Goal: Task Accomplishment & Management: Use online tool/utility

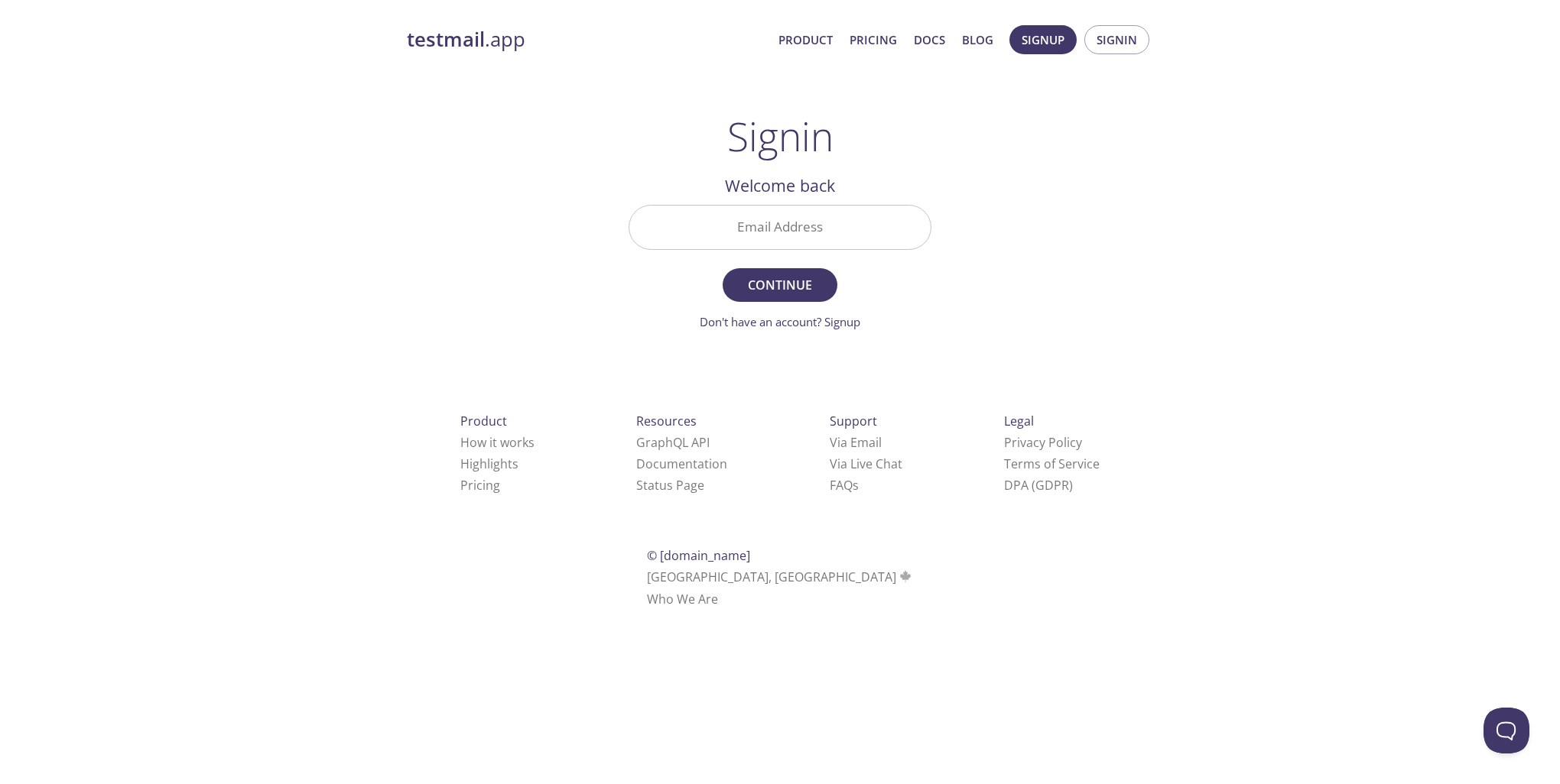
click at [799, 233] on input "Email Address" at bounding box center [780, 227] width 301 height 43
type input "[PERSON_NAME][EMAIL_ADDRESS][DOMAIN_NAME]"
click at [776, 292] on span "Continue" at bounding box center [780, 285] width 81 height 21
click at [715, 220] on input "Signin Security Code" at bounding box center [780, 227] width 301 height 43
click at [757, 217] on input "Signin Security Code" at bounding box center [780, 227] width 301 height 43
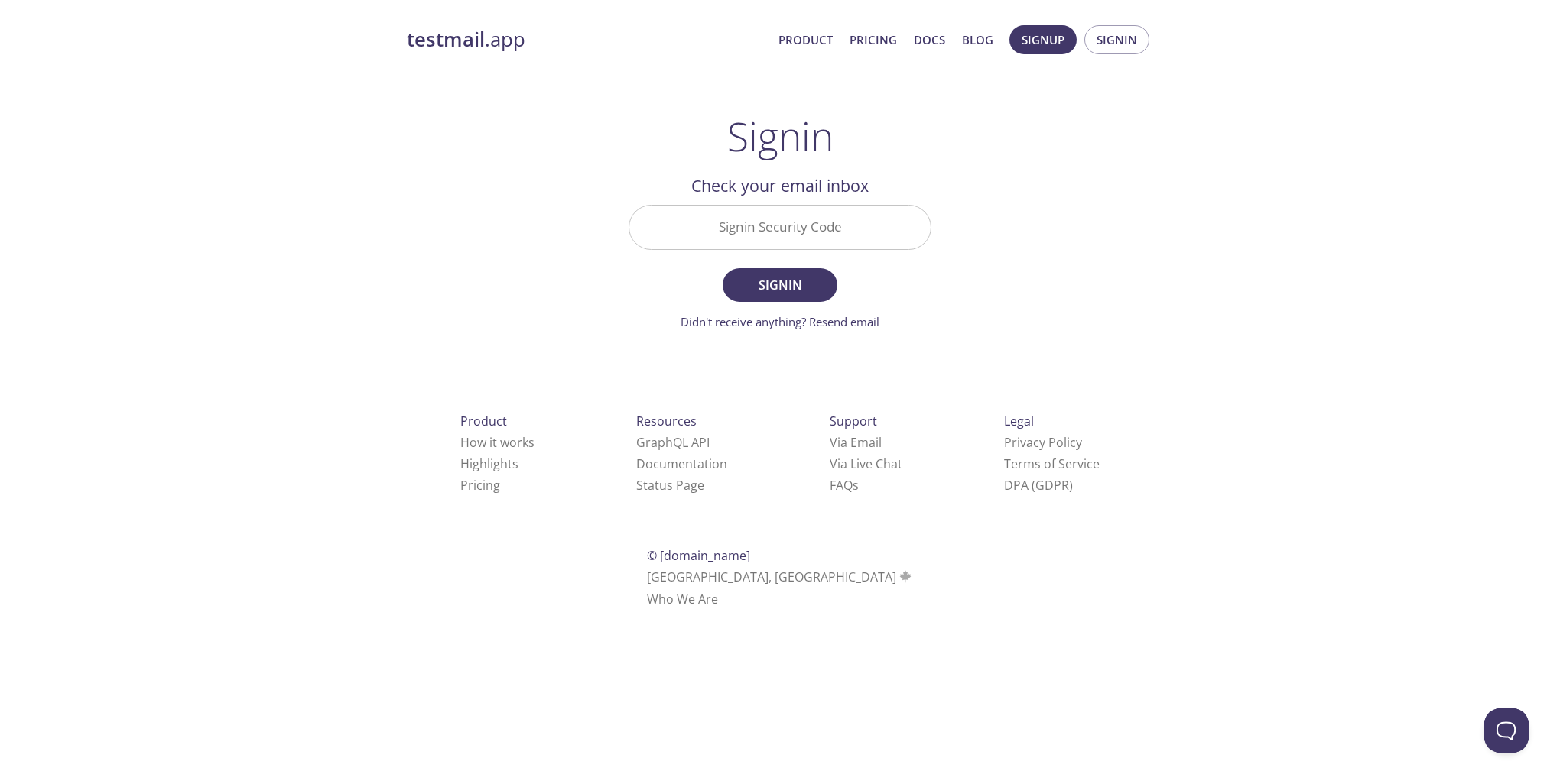
click at [771, 224] on input "Signin Security Code" at bounding box center [780, 227] width 301 height 43
paste input "BU9U5GG"
type input "BU9U5GG"
click at [780, 286] on span "Signin" at bounding box center [780, 285] width 81 height 21
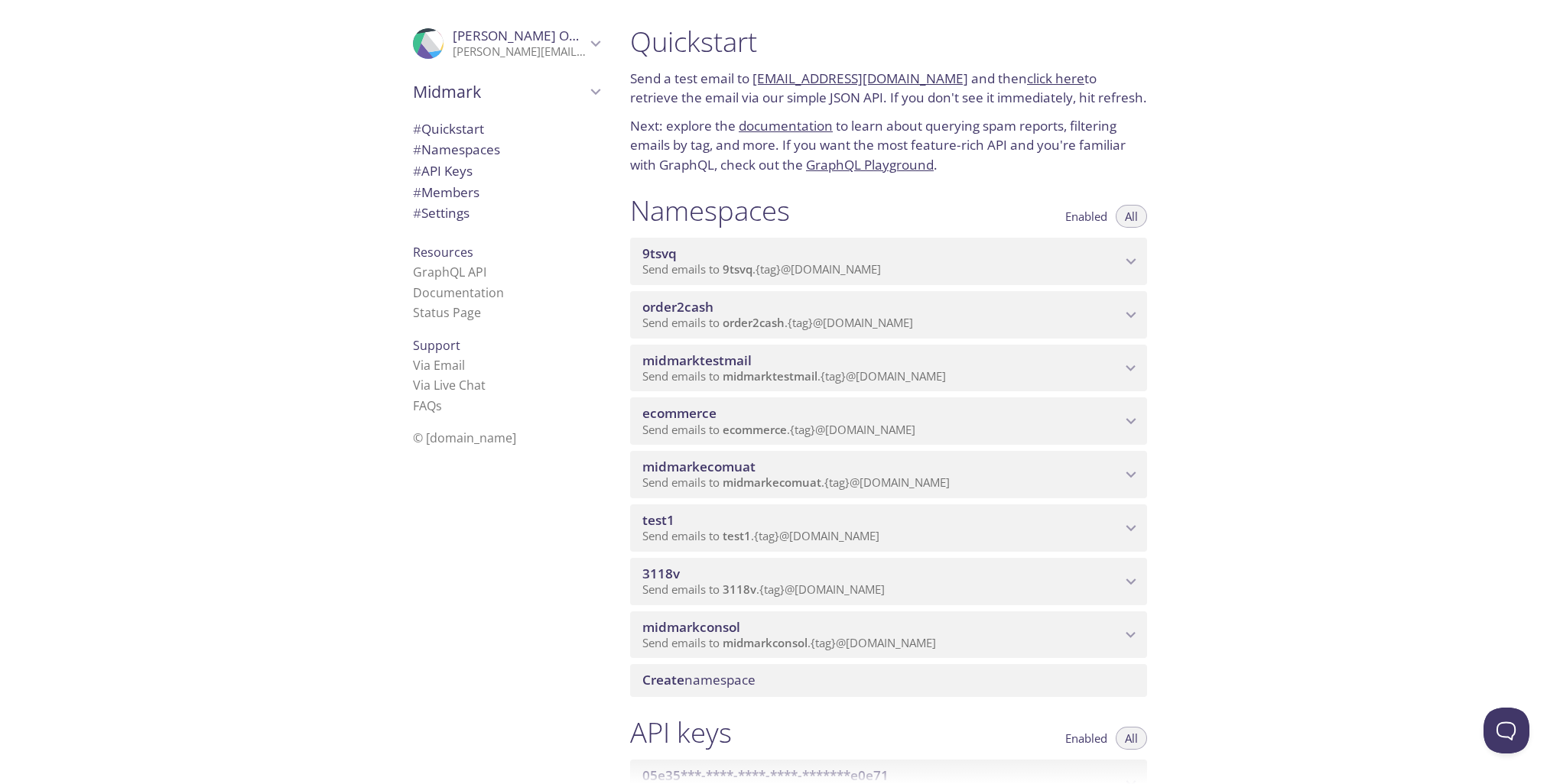
click at [1135, 420] on icon "ecommerce namespace" at bounding box center [1131, 422] width 10 height 6
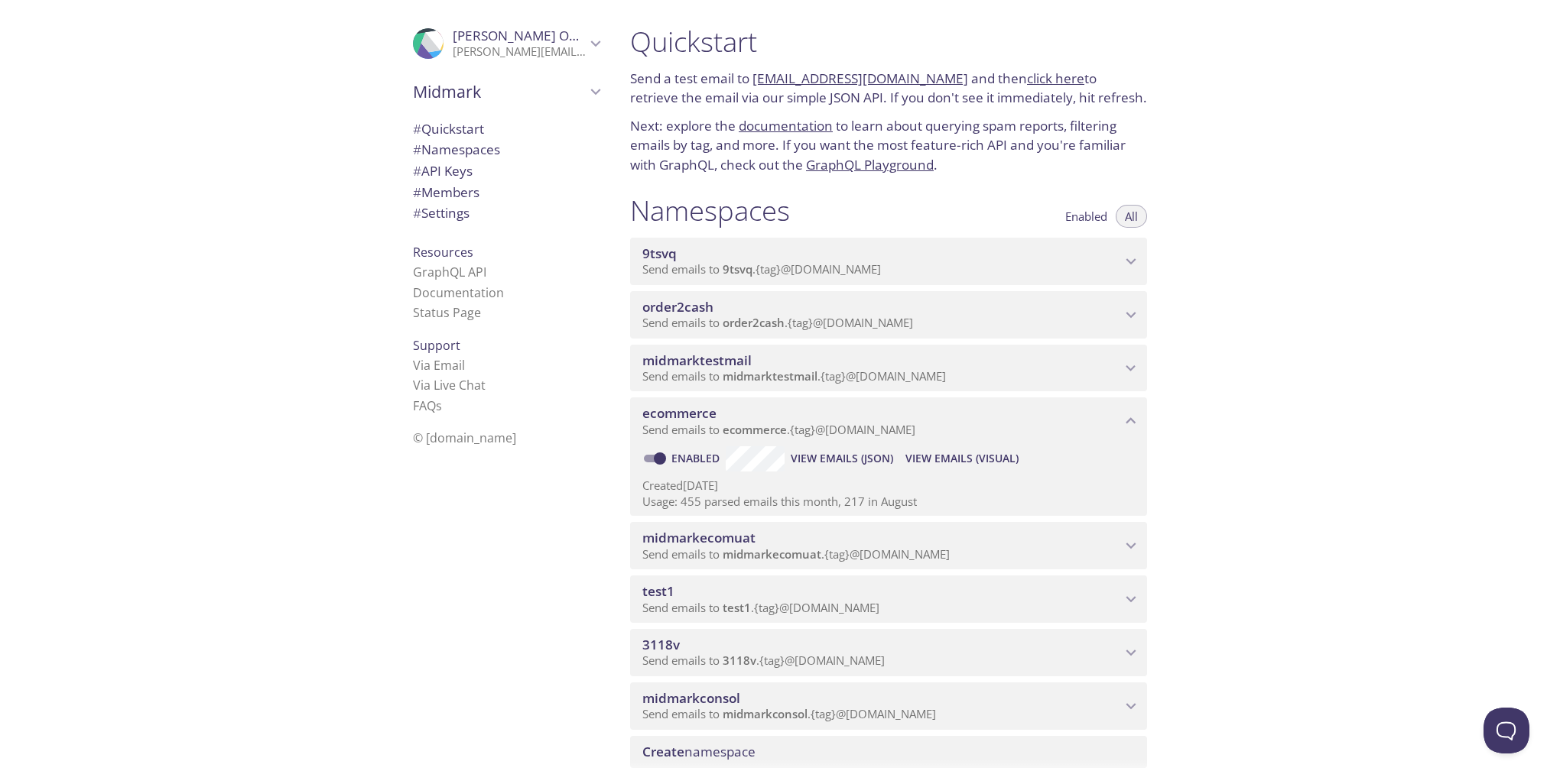
click at [945, 460] on span "View Emails (Visual)" at bounding box center [961, 458] width 113 height 18
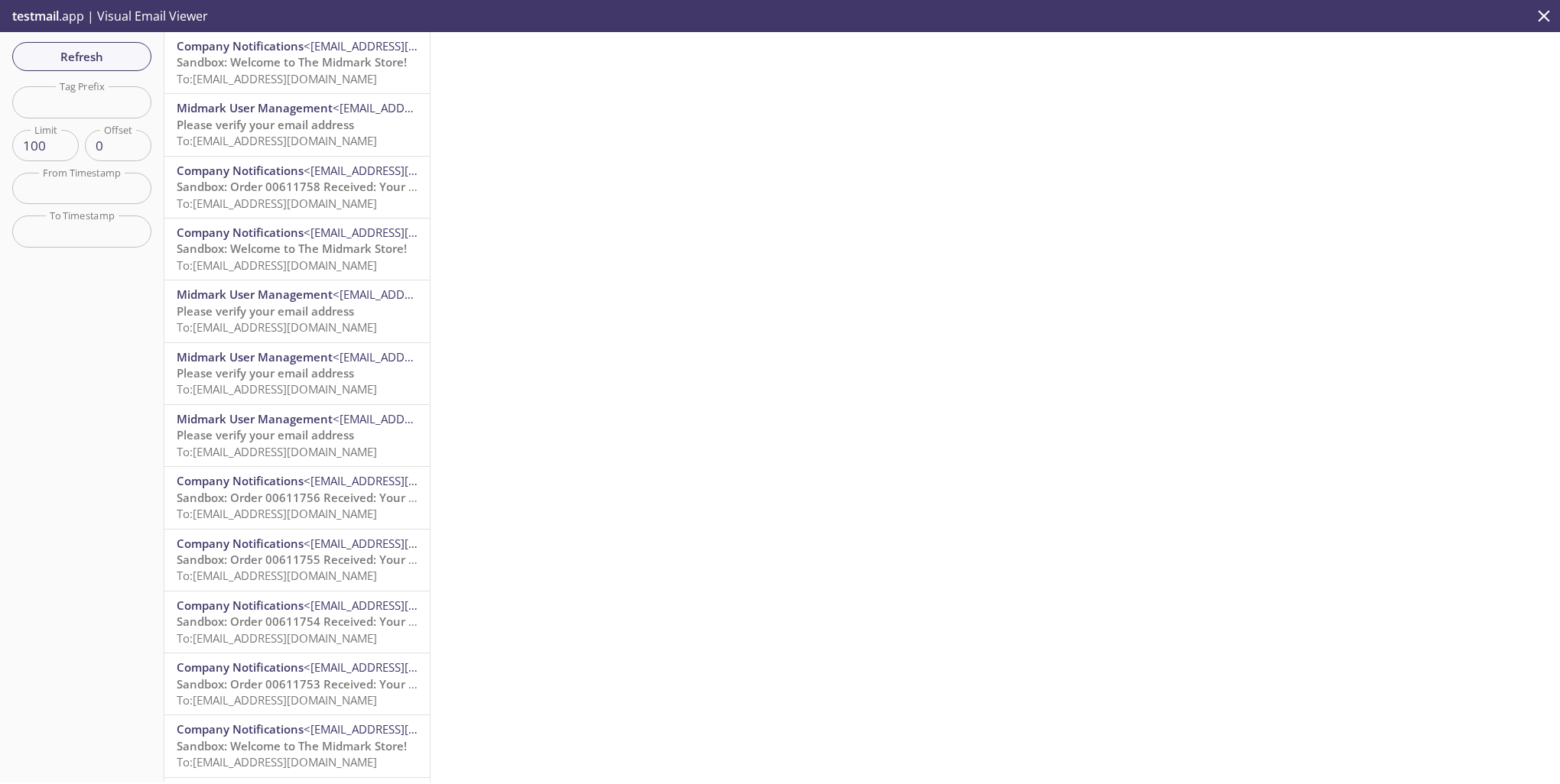
click at [281, 56] on span "Sandbox: Welcome to The Midmark Store!" at bounding box center [291, 62] width 230 height 15
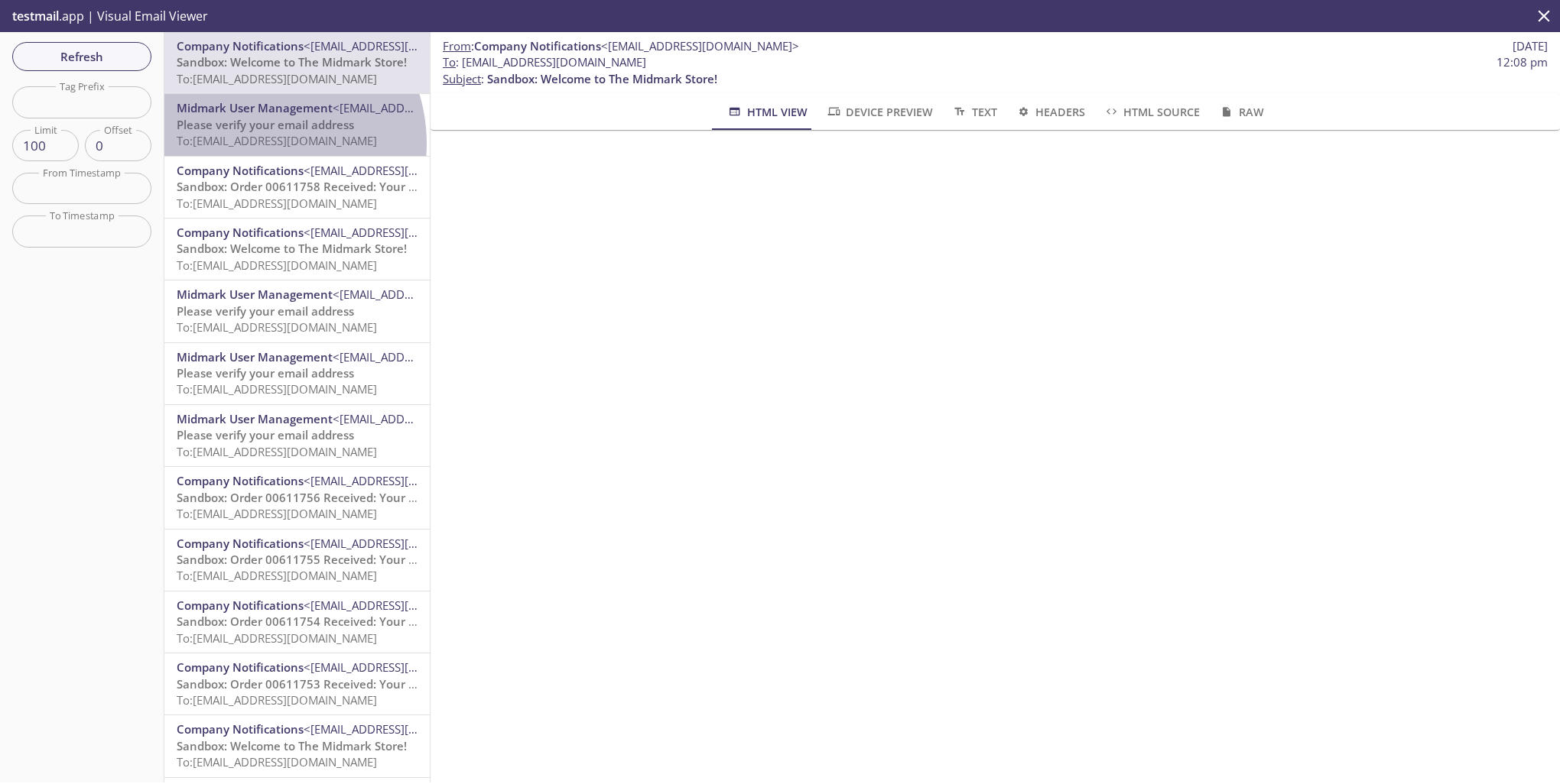
click at [255, 143] on span "To: ecommerce.newnewuser@inbox.testmail.app" at bounding box center [276, 140] width 200 height 15
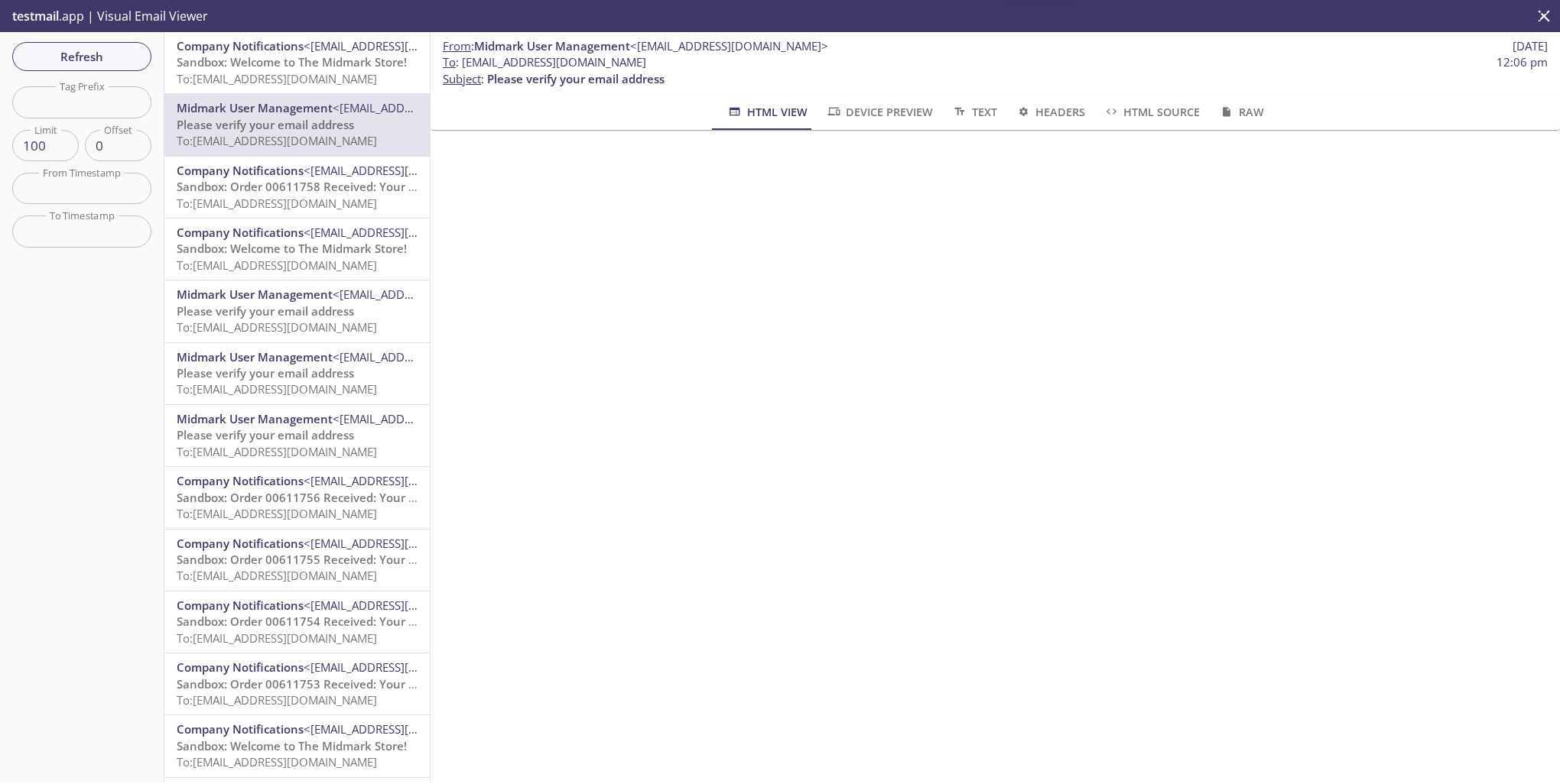
click at [255, 191] on span "Sandbox: Order 00611758 Received: Your order is being processed!" at bounding box center [360, 186] width 368 height 15
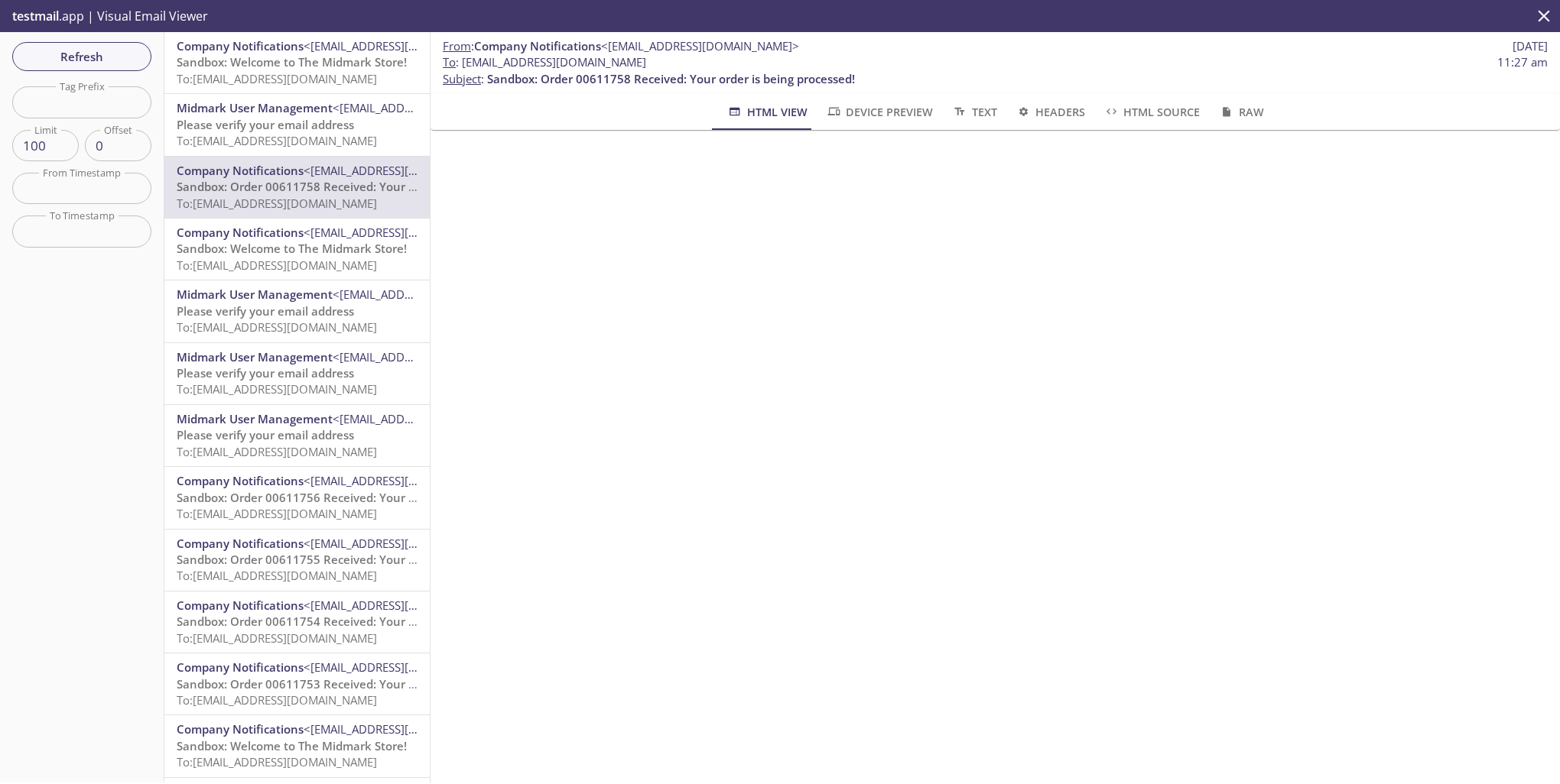
drag, startPoint x: 463, startPoint y: 64, endPoint x: 654, endPoint y: 58, distance: 191.1
click at [646, 58] on span "To : ecommerce.lulu@inbox.testmail.app" at bounding box center [544, 62] width 203 height 16
drag, startPoint x: 654, startPoint y: 58, endPoint x: 648, endPoint y: 65, distance: 9.2
copy span "[EMAIL_ADDRESS][DOMAIN_NAME]"
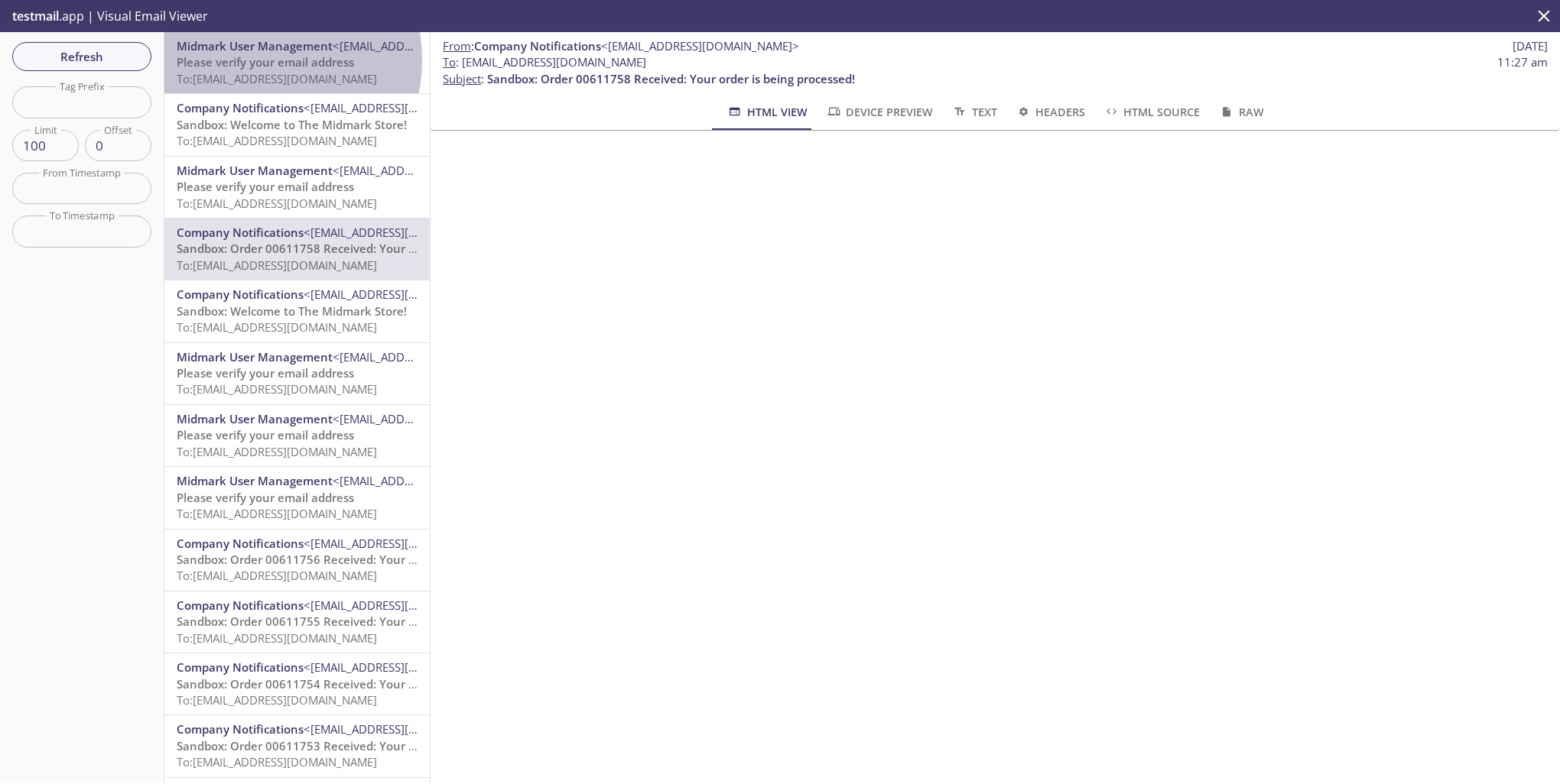
click at [247, 59] on span "Please verify your email address" at bounding box center [265, 62] width 177 height 15
